Goal: Check status

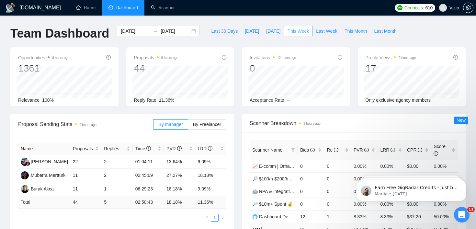
click at [303, 31] on span "This Week" at bounding box center [298, 31] width 21 height 7
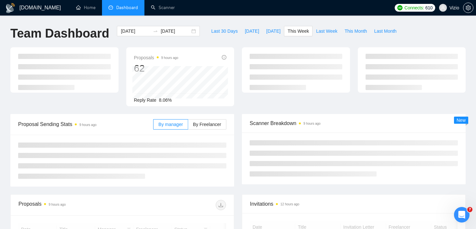
click at [240, 42] on div "Last 30 Days [DATE] [DATE] This Week Last Week This Month Last Month" at bounding box center [304, 36] width 200 height 21
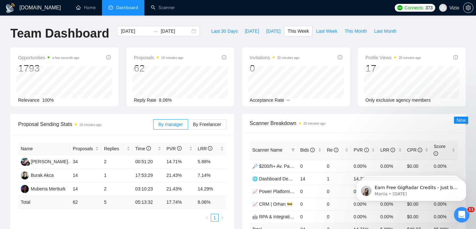
click at [240, 42] on div "Last 30 Days [DATE] [DATE] This Week Last Week This Month Last Month" at bounding box center [304, 36] width 200 height 21
click at [238, 46] on div "Last 30 Days [DATE] [DATE] This Week Last Week This Month Last Month" at bounding box center [304, 36] width 200 height 21
click at [255, 45] on div "Last 30 Days [DATE] [DATE] This Week Last Week This Month Last Month" at bounding box center [304, 36] width 200 height 21
click at [238, 47] on div "Last 30 Days [DATE] [DATE] This Week Last Week This Month Last Month" at bounding box center [304, 36] width 200 height 21
click at [322, 31] on span "Last Week" at bounding box center [326, 31] width 21 height 7
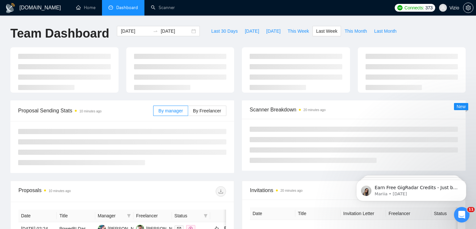
type input "[DATE]"
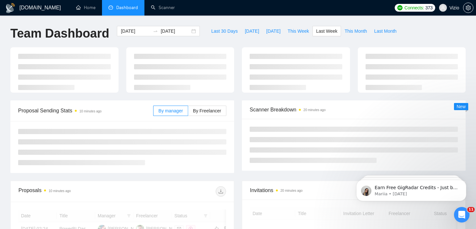
click at [291, 16] on div "[DOMAIN_NAME] Home Dashboard Scanner Connects: 373 Vizio Team Dashboard [DATE] …" at bounding box center [238, 223] width 476 height 446
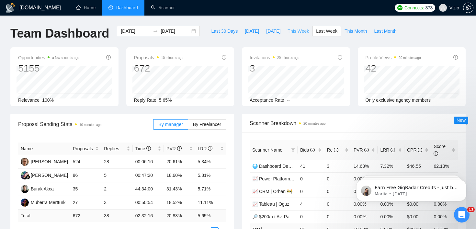
click at [294, 28] on span "This Week" at bounding box center [298, 31] width 21 height 7
type input "[DATE]"
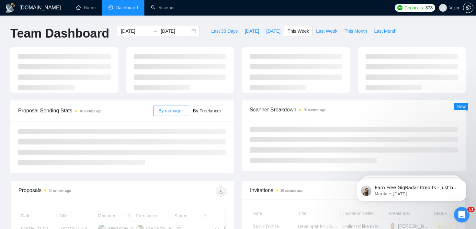
click at [299, 20] on div "[DOMAIN_NAME] Home Dashboard Scanner Connects: 373 Vizio Team Dashboard [DATE] …" at bounding box center [238, 223] width 476 height 446
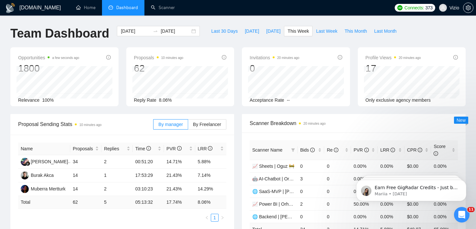
click at [312, 41] on div "Last 30 Days [DATE] [DATE] This Week Last Week This Month Last Month" at bounding box center [304, 36] width 200 height 21
